Goal: Information Seeking & Learning: Learn about a topic

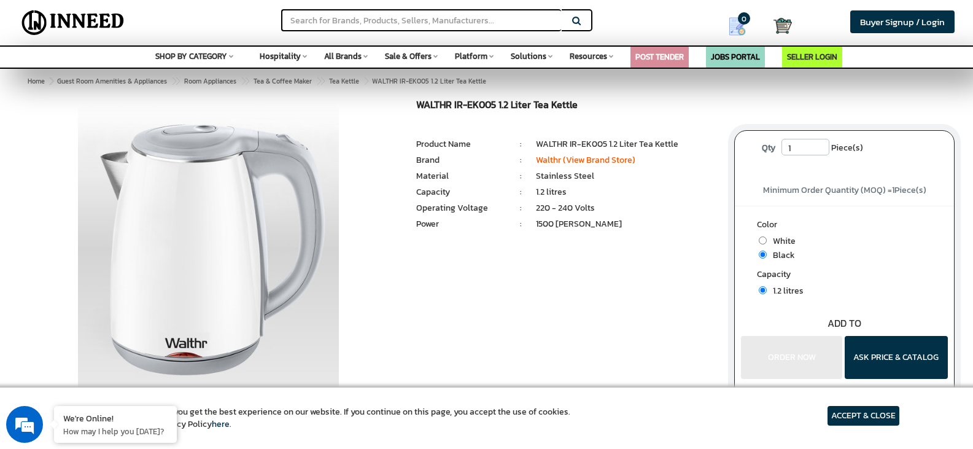
click at [203, 250] on img at bounding box center [208, 252] width 261 height 307
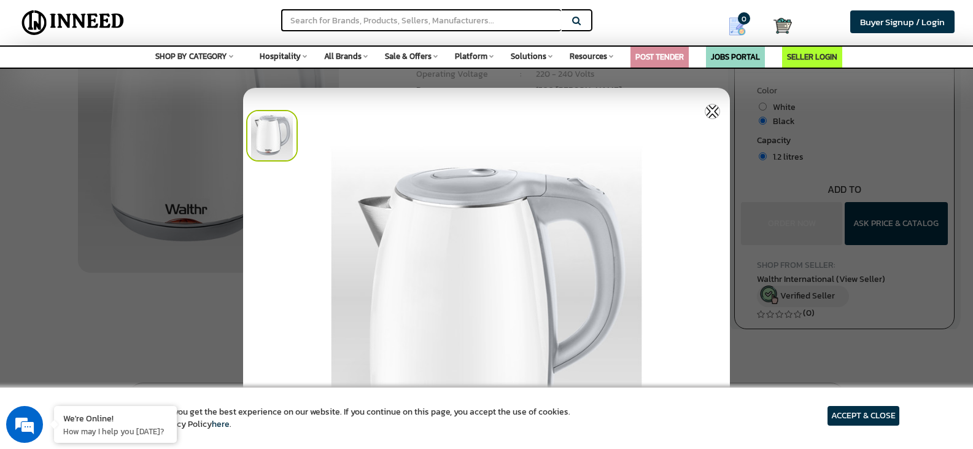
scroll to position [245, 0]
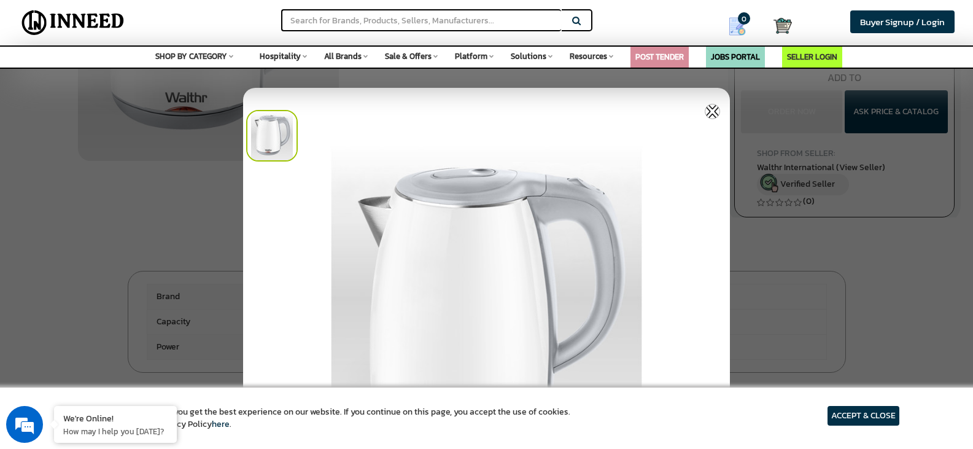
click at [711, 107] on img at bounding box center [711, 111] width 15 height 15
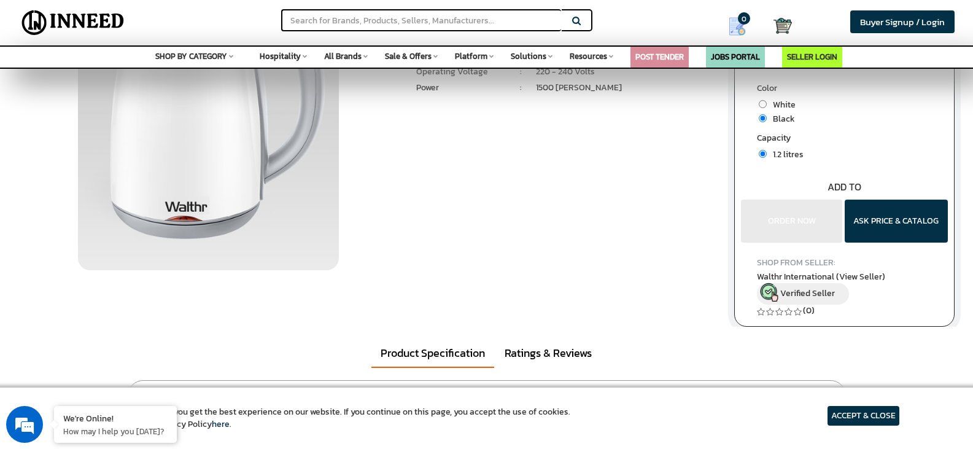
scroll to position [0, 0]
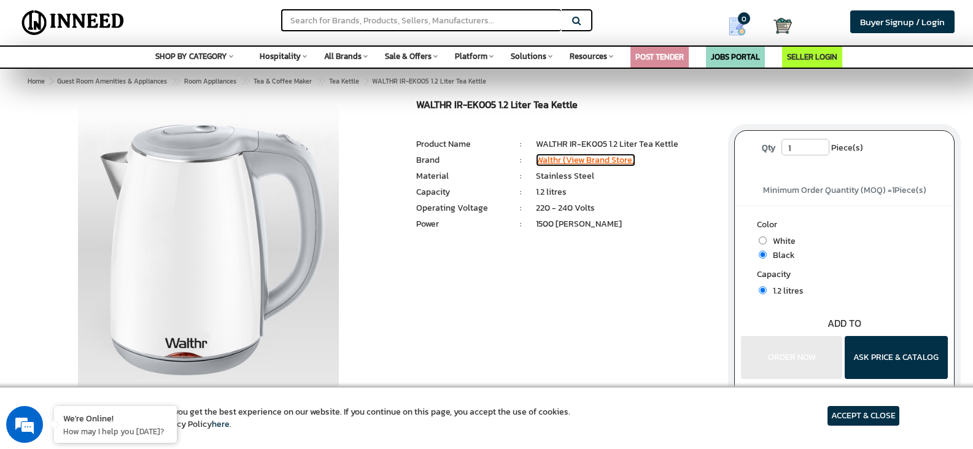
click at [567, 160] on link "Walthr (View Brand Store)" at bounding box center [585, 159] width 99 height 13
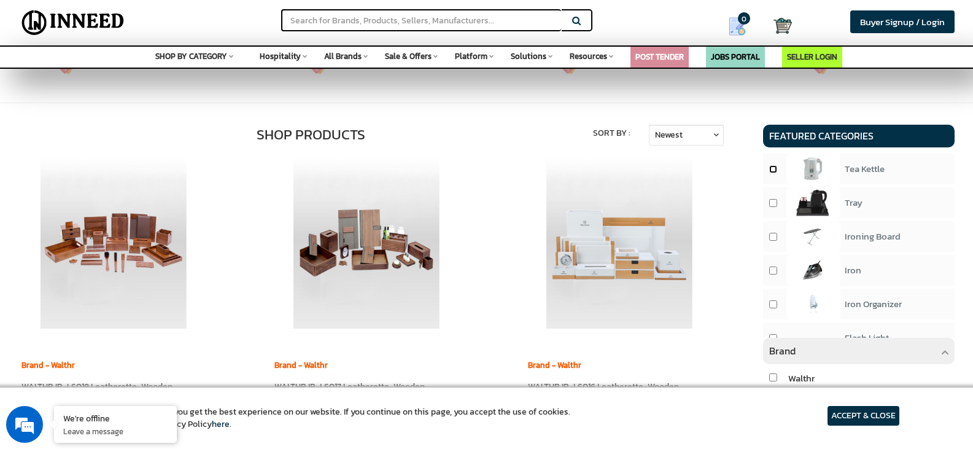
click at [773, 173] on input "checkbox" at bounding box center [773, 169] width 8 height 8
checkbox input "true"
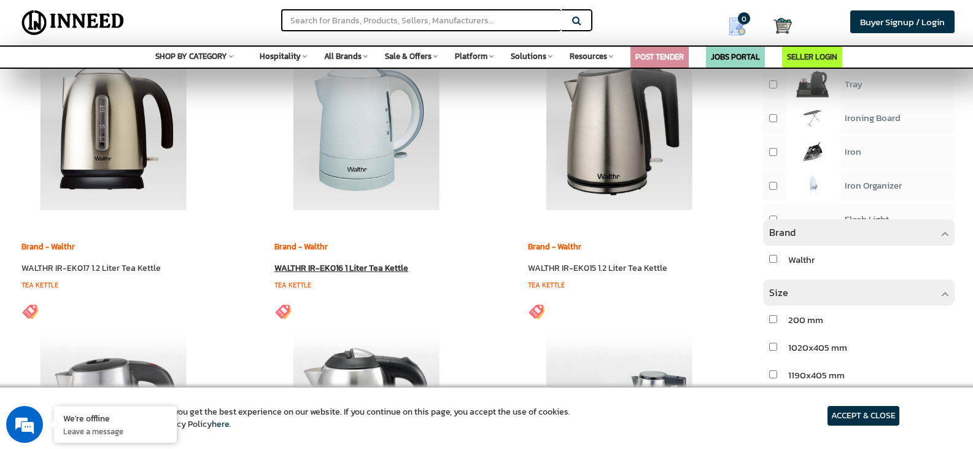
scroll to position [614, 0]
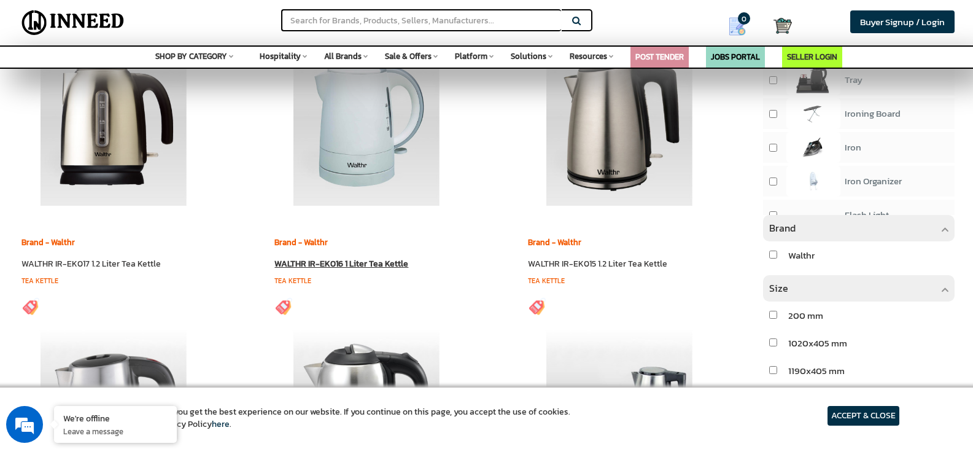
click at [371, 148] on img at bounding box center [366, 120] width 172 height 172
